Goal: Navigation & Orientation: Understand site structure

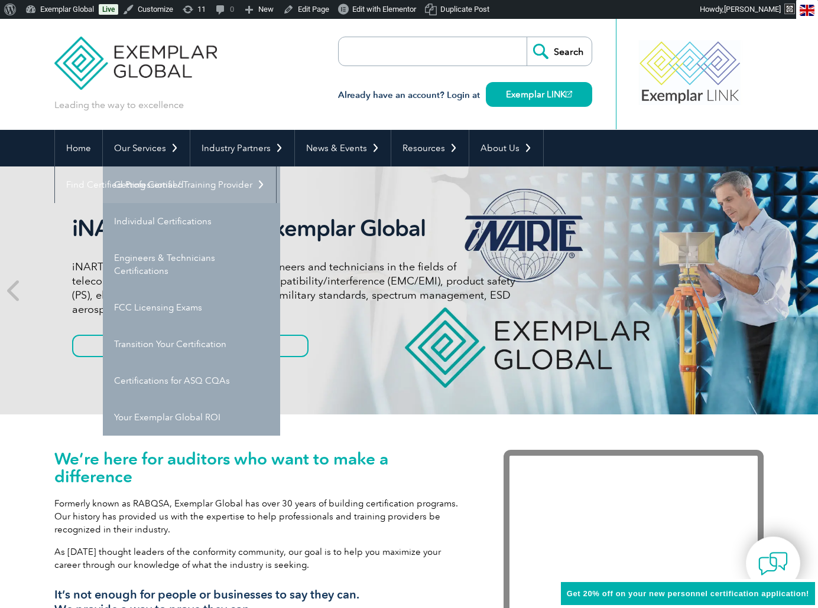
click at [144, 184] on link "Getting Certified" at bounding box center [191, 185] width 177 height 37
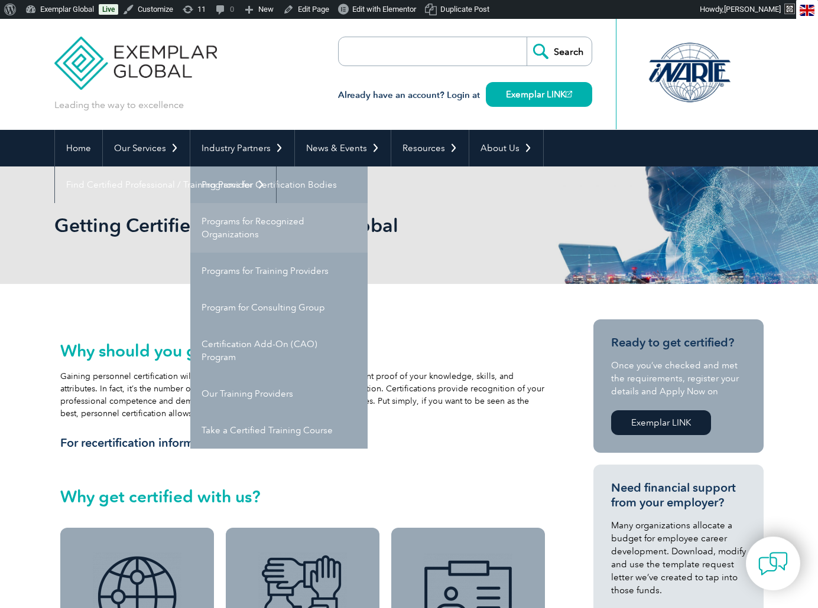
click at [224, 211] on link "Programs for Recognized Organizations" at bounding box center [278, 228] width 177 height 50
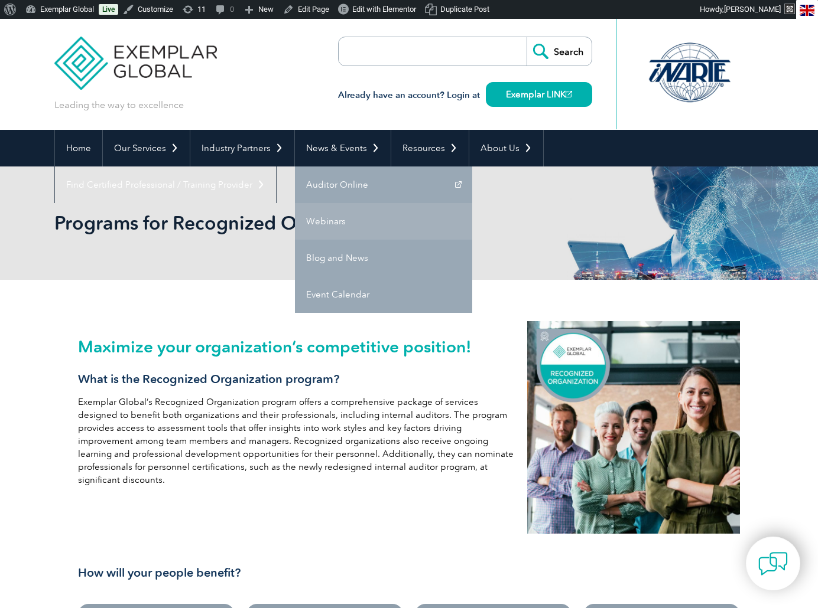
click at [338, 221] on link "Webinars" at bounding box center [383, 221] width 177 height 37
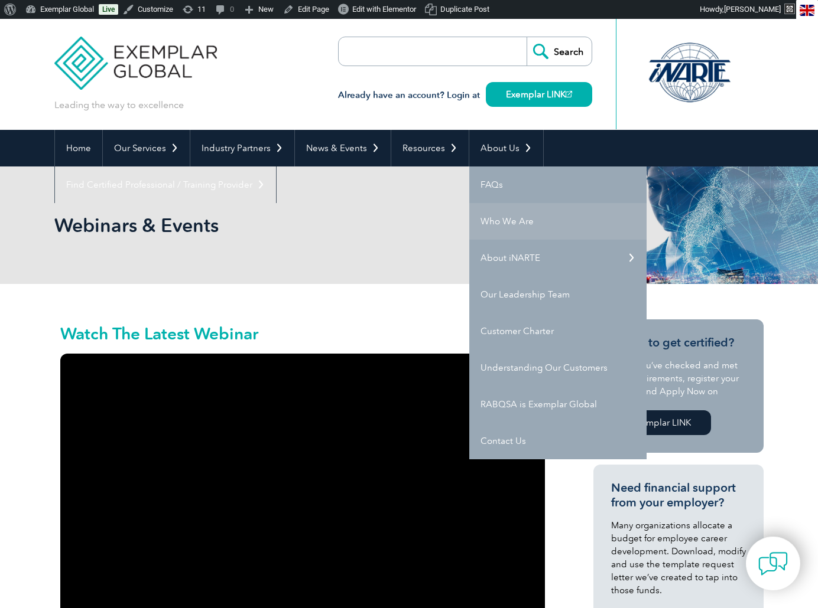
click at [498, 220] on link "Who We Are" at bounding box center [557, 221] width 177 height 37
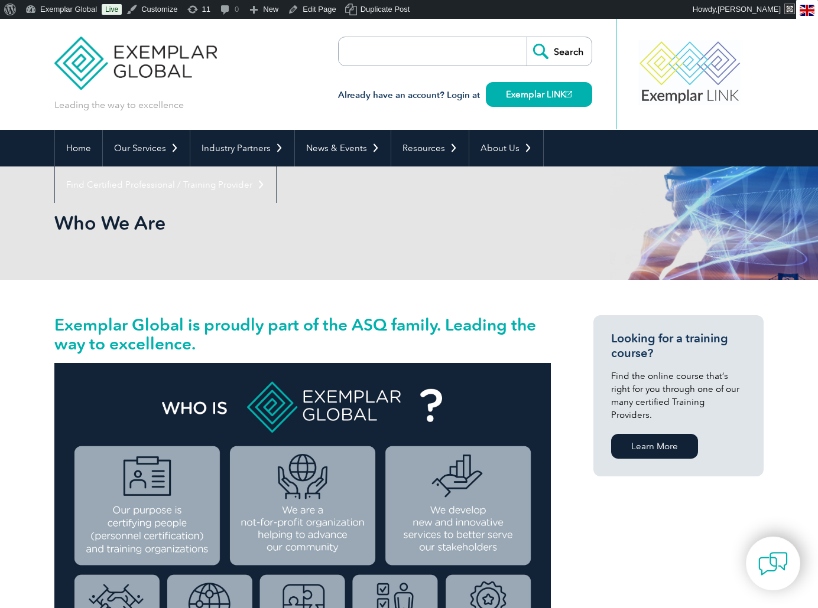
click at [139, 61] on img at bounding box center [135, 54] width 162 height 71
